Goal: Navigation & Orientation: Understand site structure

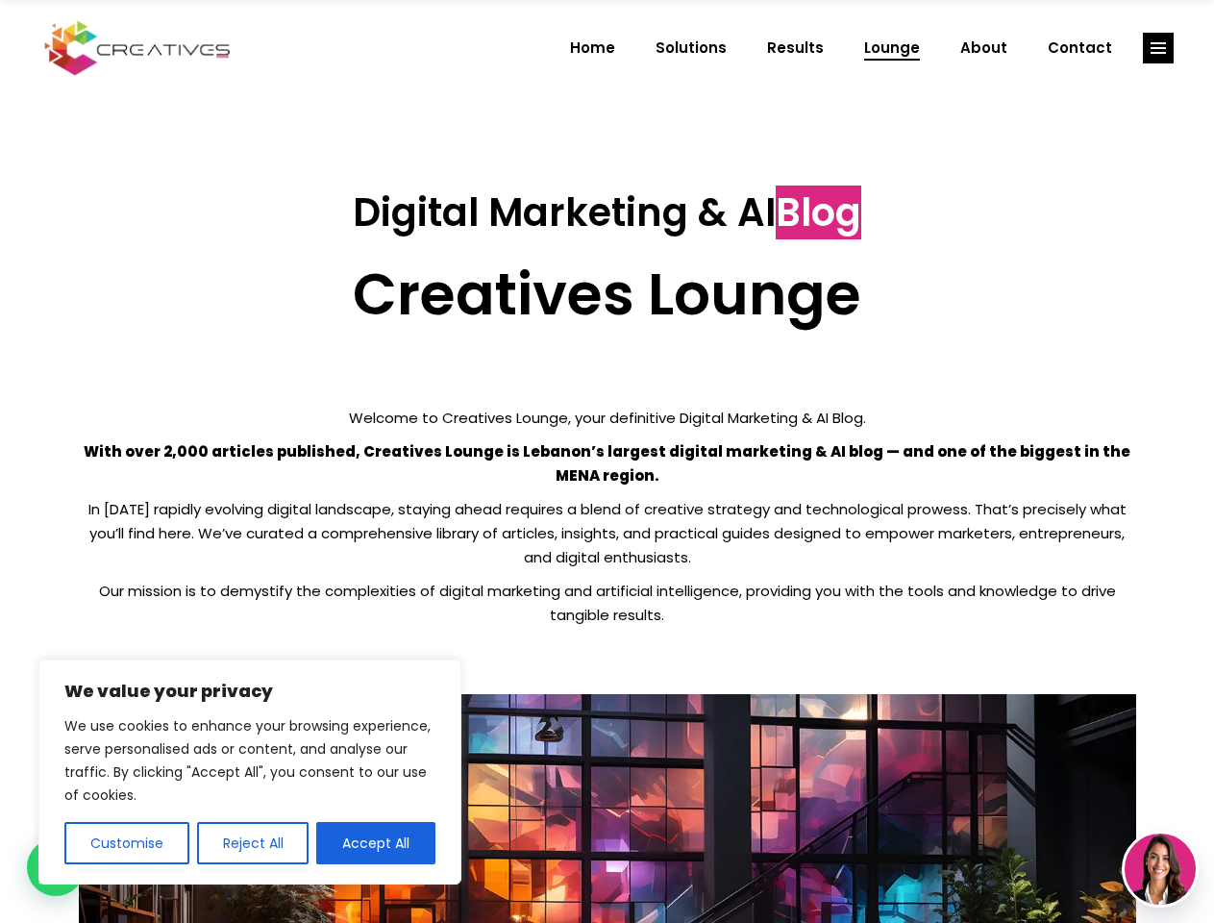
click at [606, 461] on p "With over 2,000 articles published, Creatives Lounge is Lebanon’s largest digit…" at bounding box center [607, 463] width 1057 height 48
click at [126, 843] on button "Customise" at bounding box center [126, 843] width 125 height 42
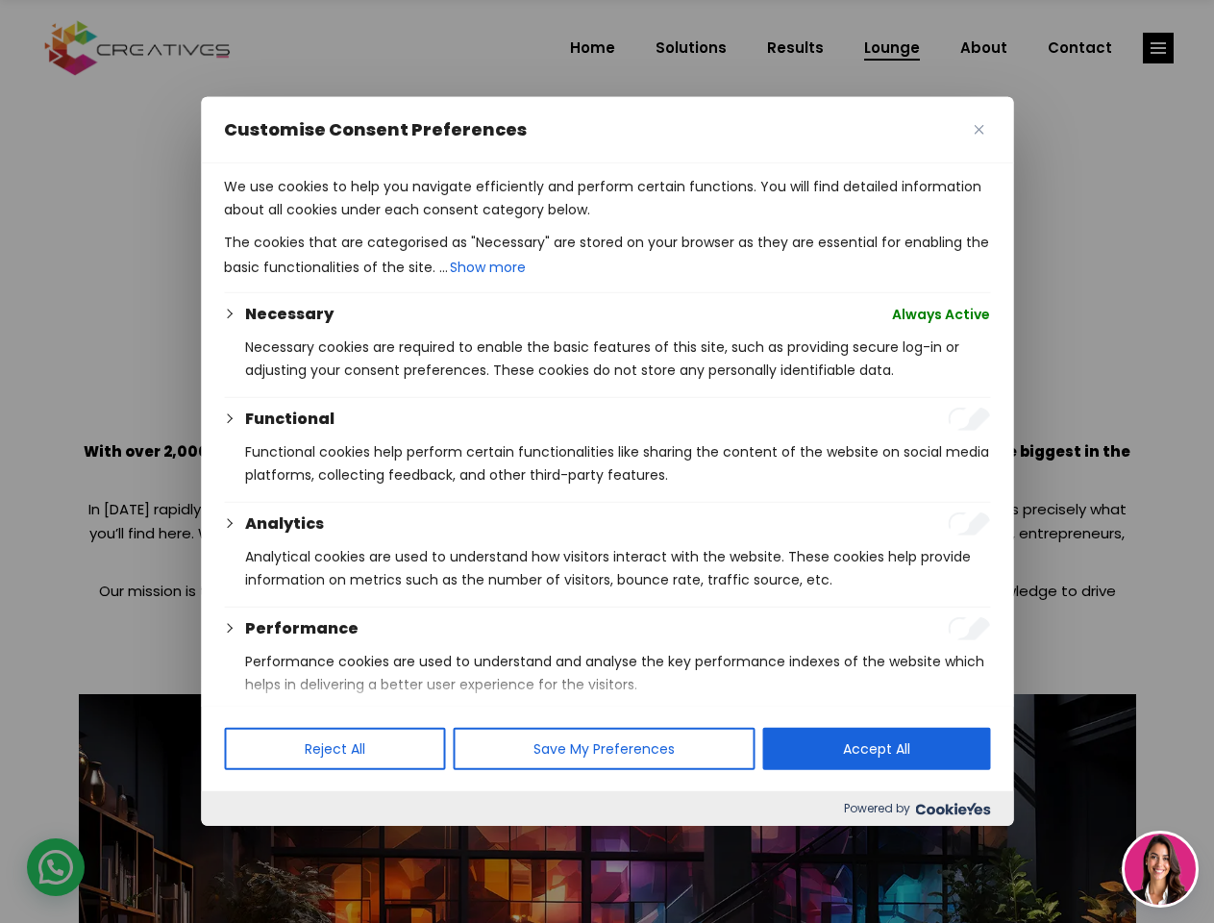
click at [252, 843] on div at bounding box center [607, 461] width 1214 height 923
click at [376, 221] on p "We use cookies to help you navigate efficiently and perform certain functions. …" at bounding box center [607, 198] width 766 height 46
click at [1158, 48] on div at bounding box center [607, 461] width 1214 height 923
click at [1160, 869] on img at bounding box center [1159, 868] width 71 height 71
